Goal: Task Accomplishment & Management: Manage account settings

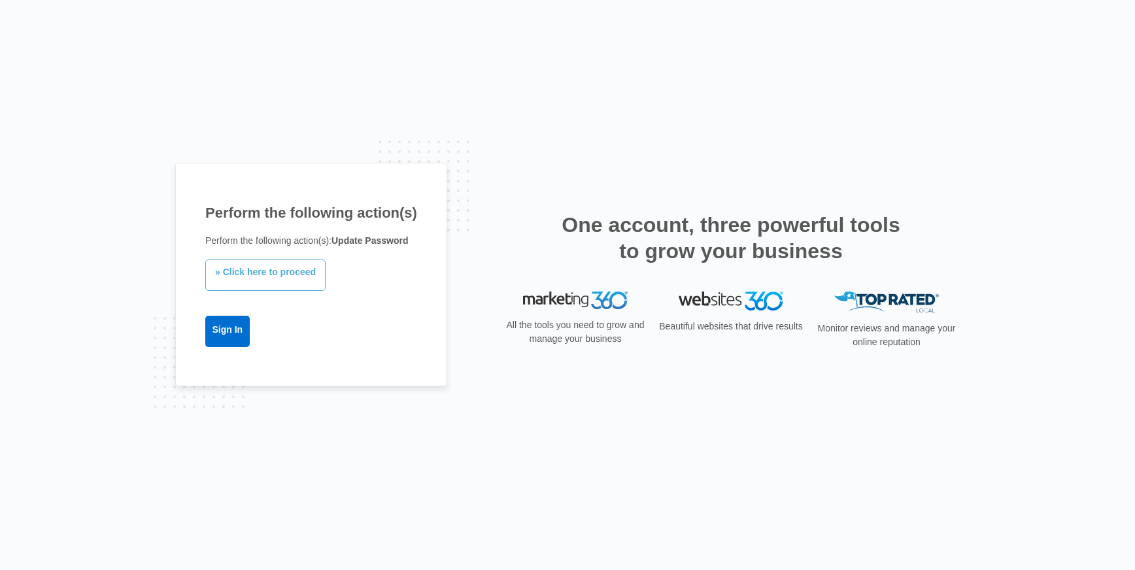
click at [273, 275] on link "» Click here to proceed" at bounding box center [265, 275] width 120 height 31
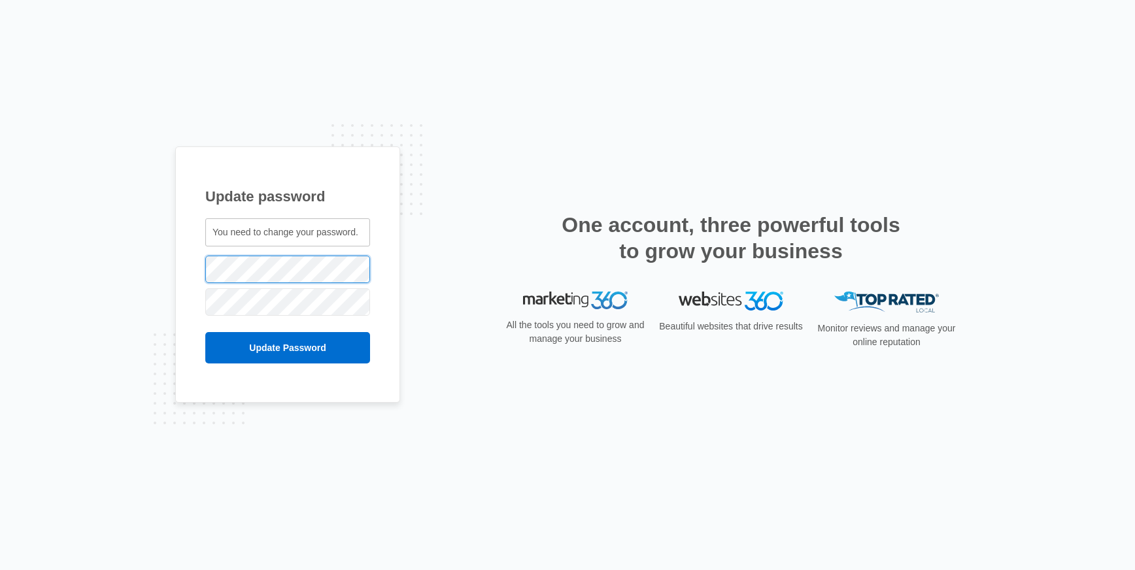
click at [157, 273] on div "Update password You need to change your password. kristin@capturewhitespace.com" at bounding box center [567, 285] width 1135 height 570
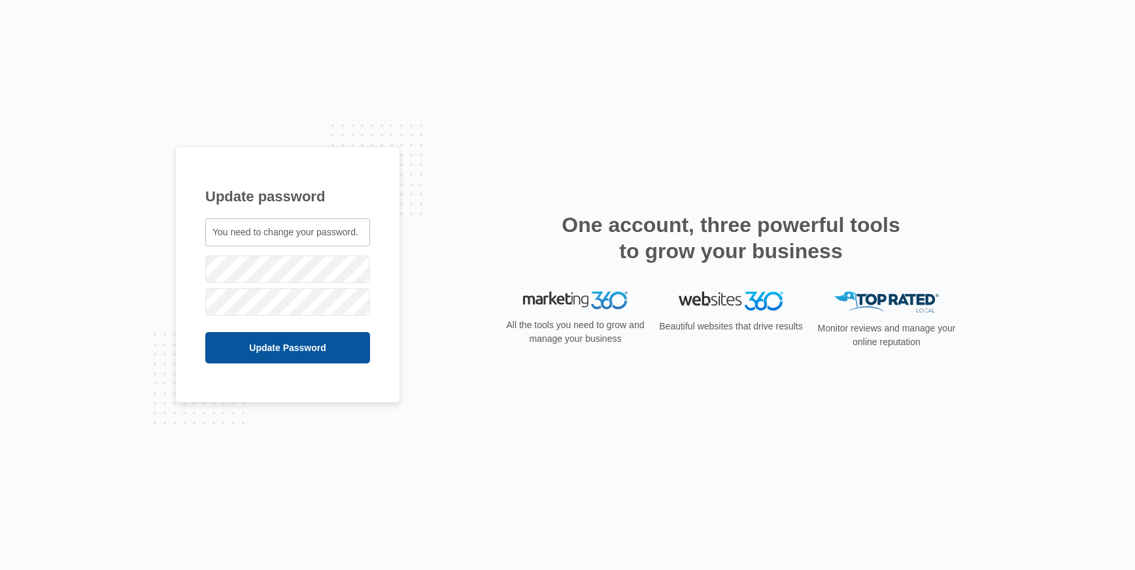
click at [267, 353] on input "Update Password" at bounding box center [287, 347] width 165 height 31
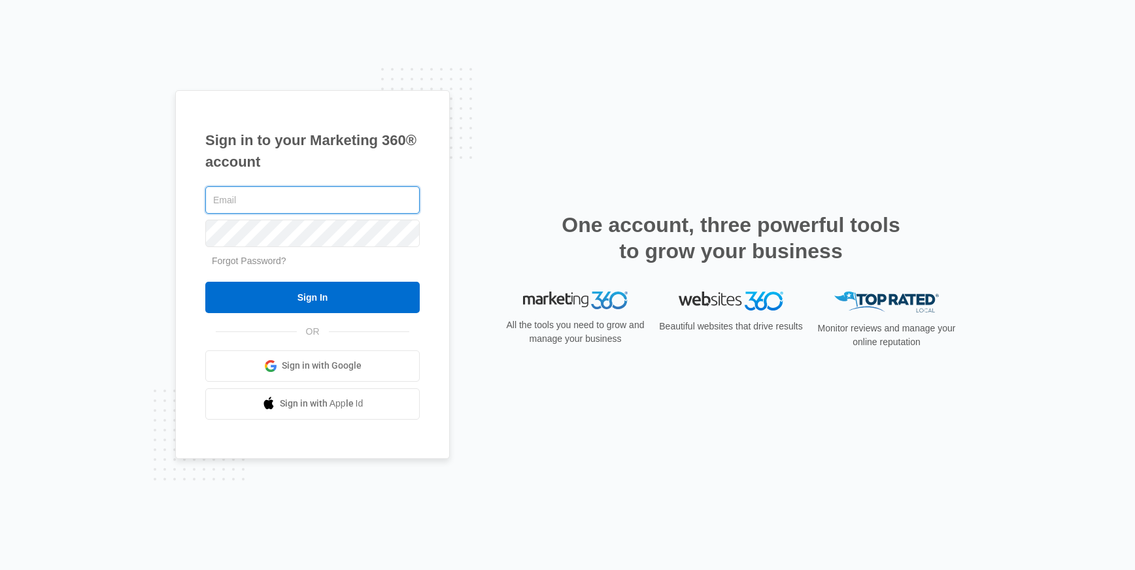
type input "[PERSON_NAME][EMAIL_ADDRESS][DOMAIN_NAME]"
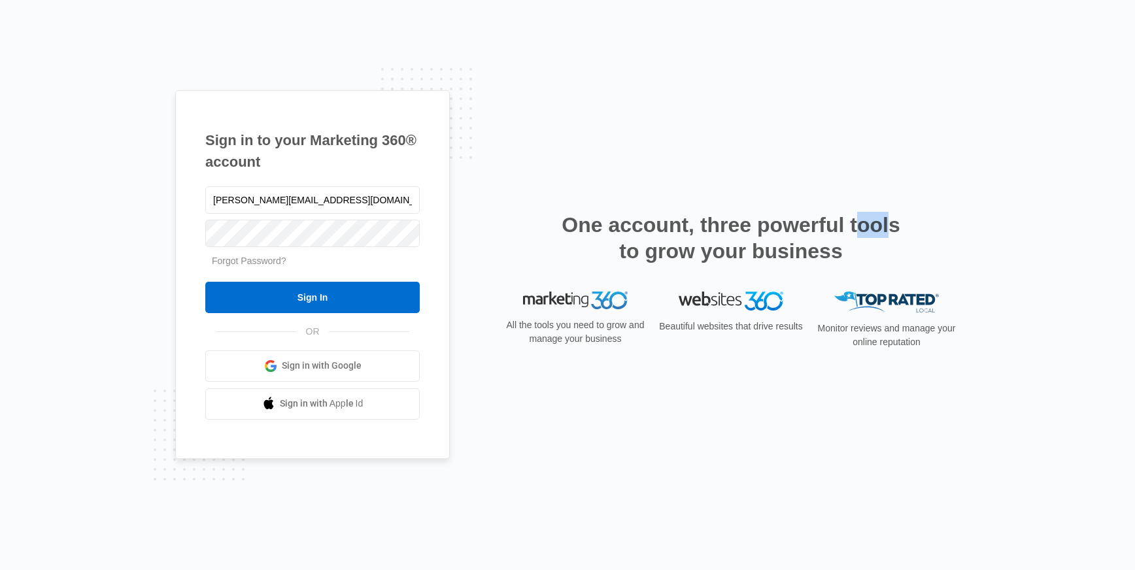
click at [890, 179] on div "Sign in to your Marketing 360® account [PERSON_NAME][EMAIL_ADDRESS][DOMAIN_NAME…" at bounding box center [567, 285] width 785 height 390
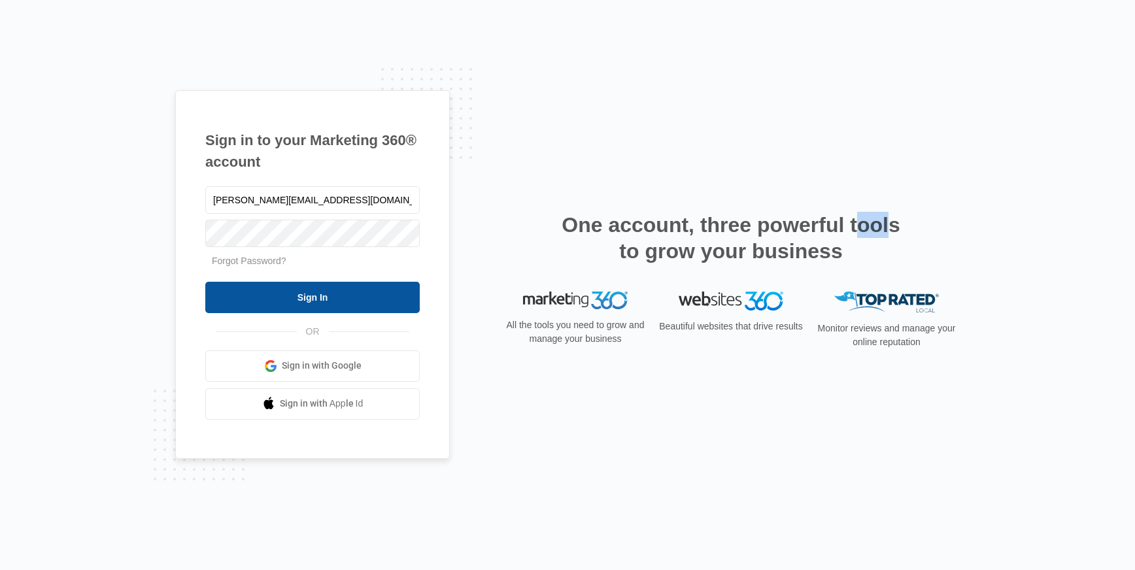
click at [294, 296] on input "Sign In" at bounding box center [312, 297] width 215 height 31
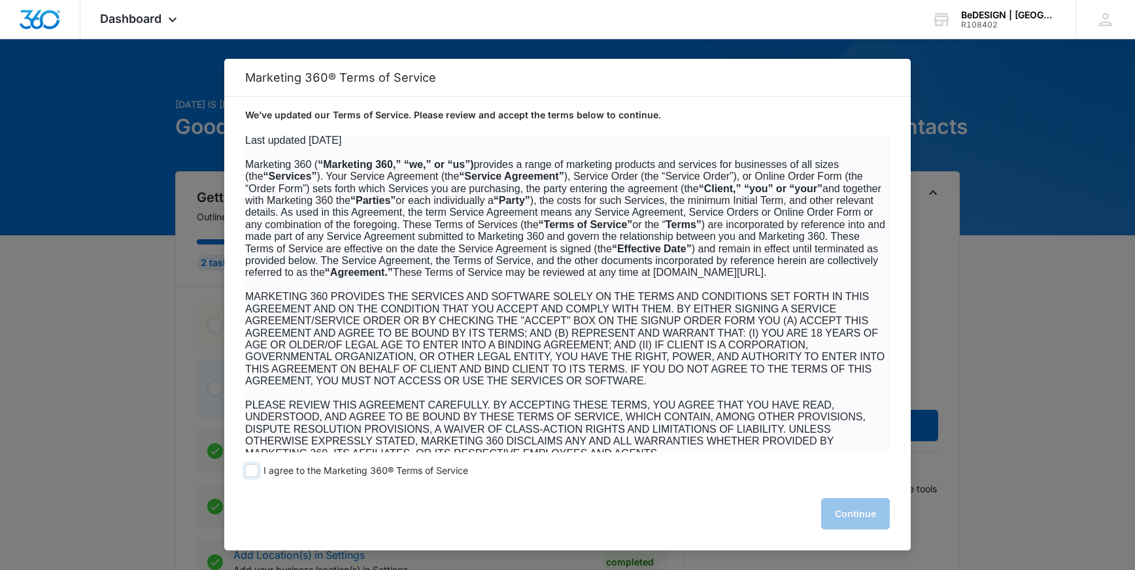
click at [252, 473] on span at bounding box center [251, 470] width 13 height 13
click at [252, 473] on input "I agree to the Marketing 360® Terms of Service" at bounding box center [251, 470] width 13 height 13
checkbox input "true"
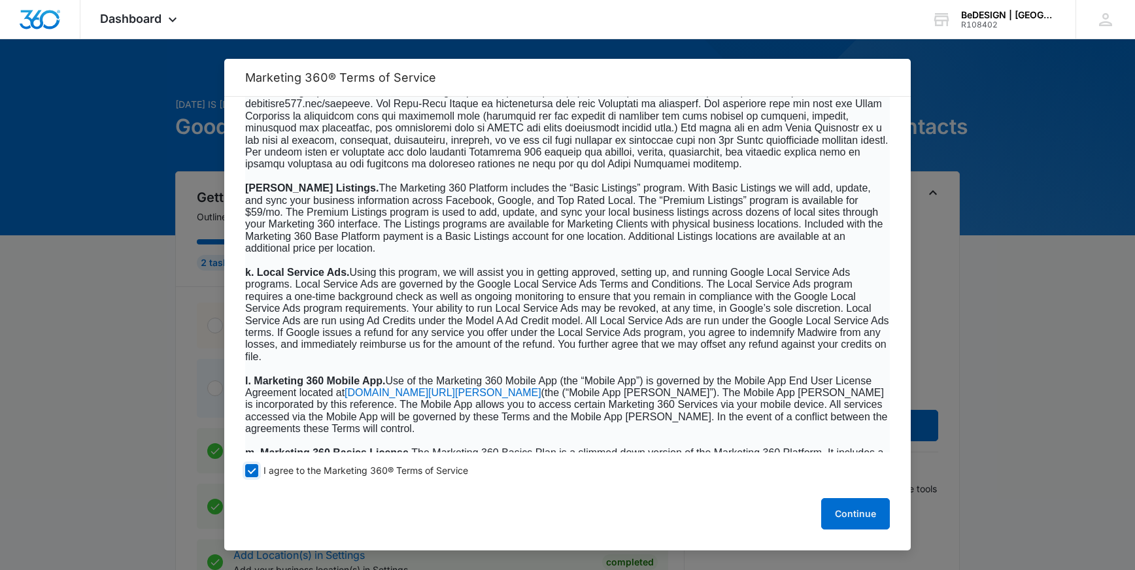
scroll to position [2114, 0]
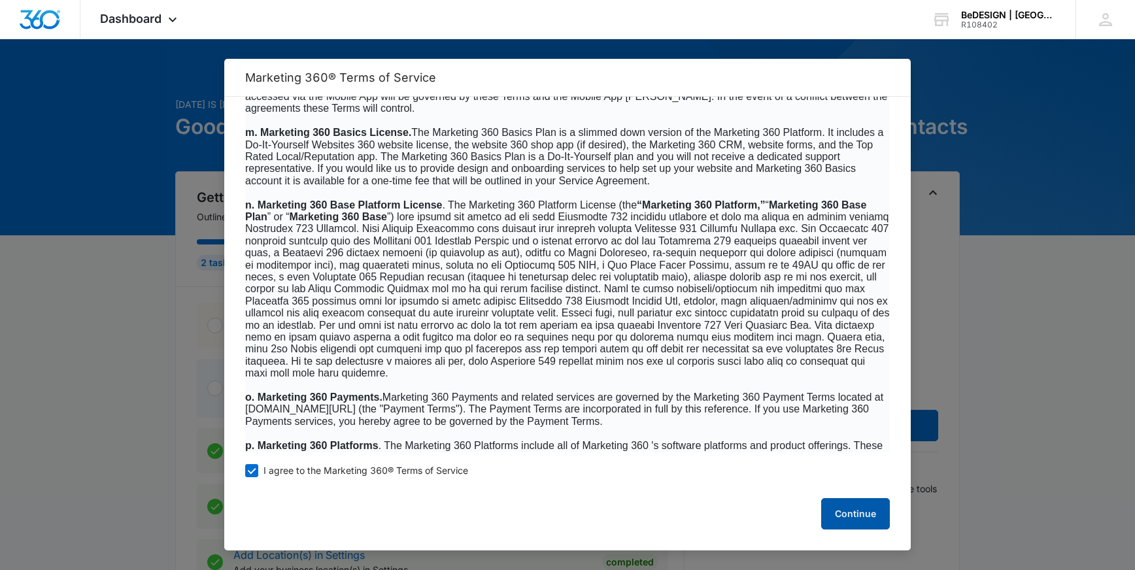
click at [866, 511] on button "Continue" at bounding box center [855, 513] width 69 height 31
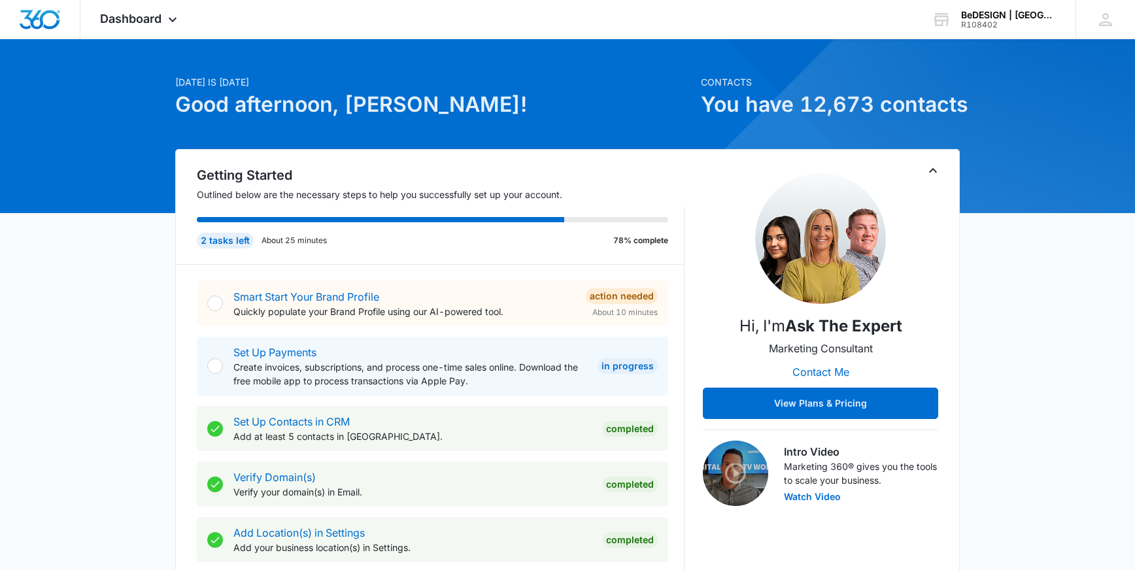
scroll to position [0, 0]
